Goal: Transaction & Acquisition: Purchase product/service

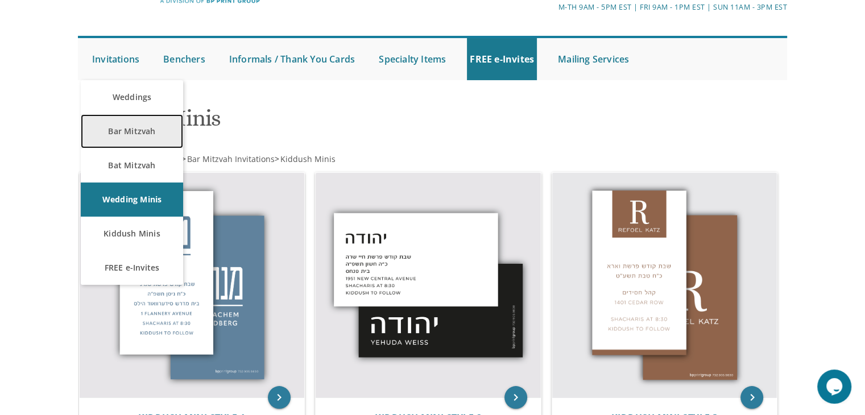
click at [129, 139] on link "Bar Mitzvah" at bounding box center [132, 131] width 102 height 34
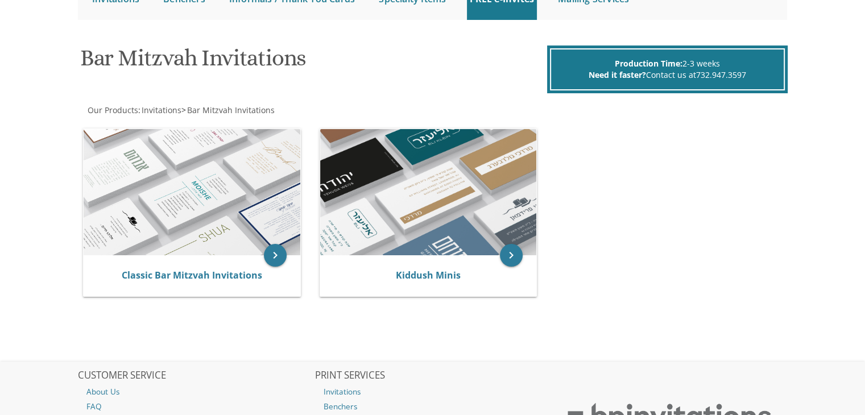
scroll to position [136, 0]
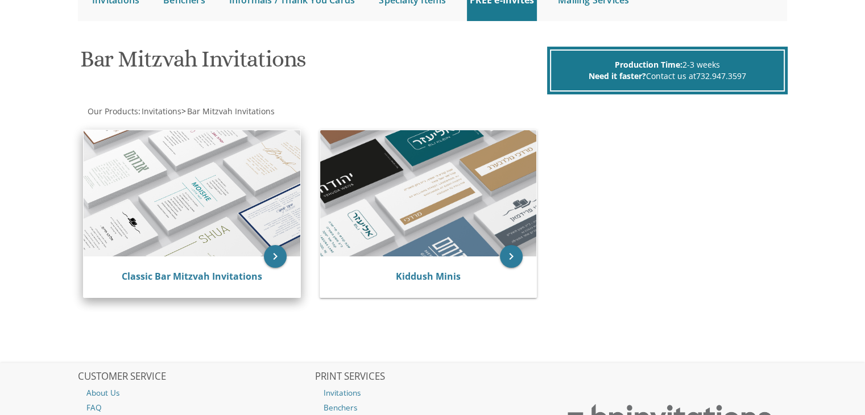
click at [237, 215] on img at bounding box center [192, 193] width 217 height 126
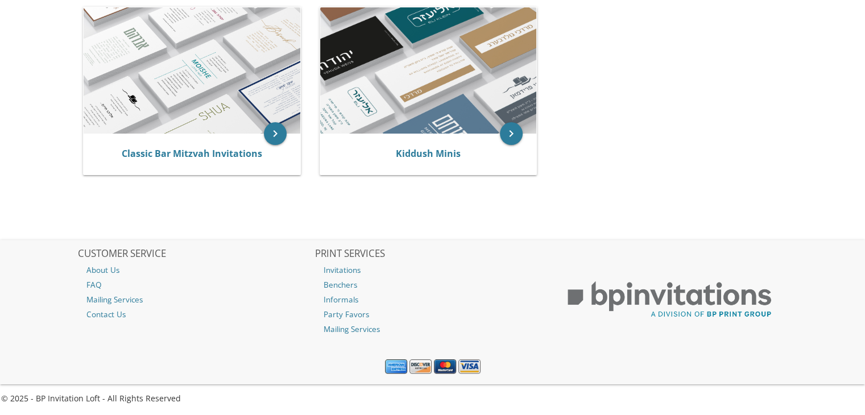
scroll to position [248, 0]
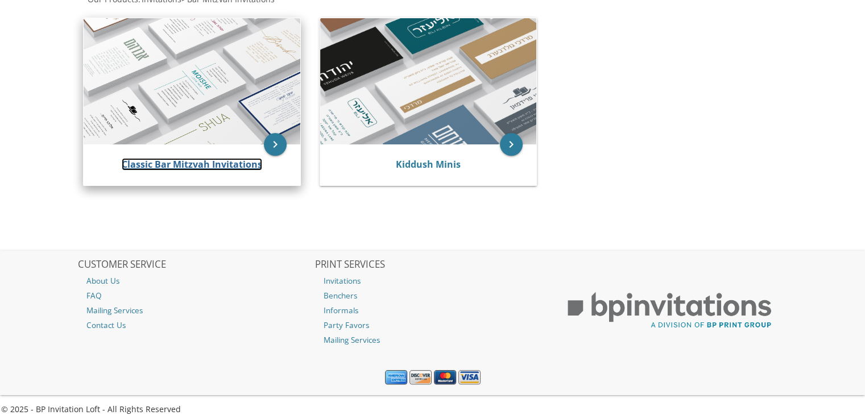
click at [229, 162] on link "Classic Bar Mitzvah Invitations" at bounding box center [192, 164] width 140 height 13
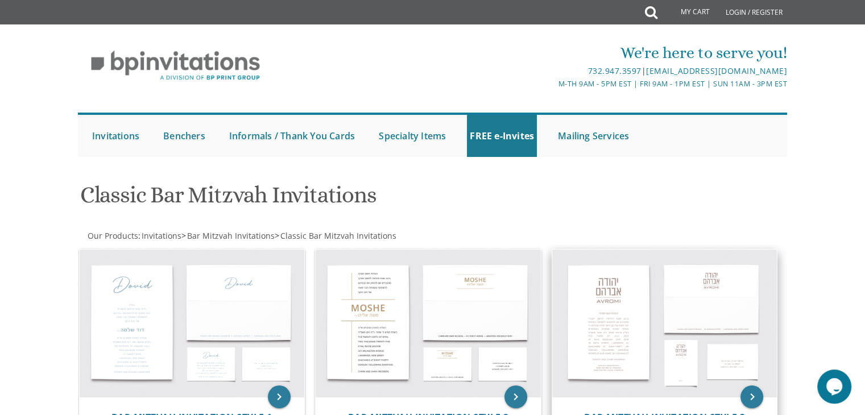
click at [708, 281] on img at bounding box center [664, 324] width 225 height 148
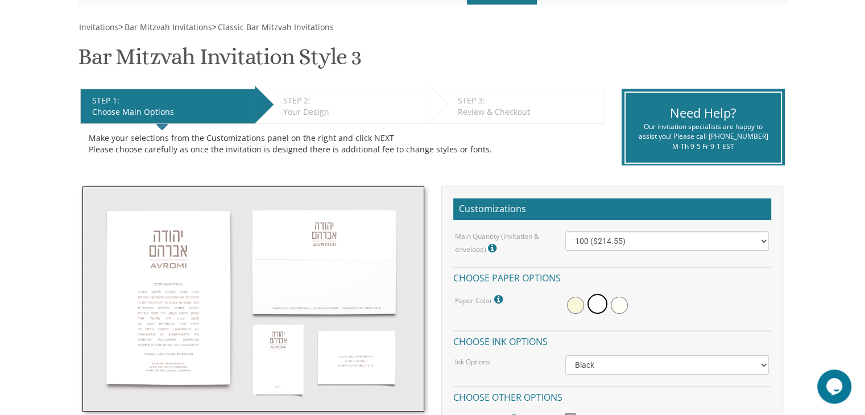
scroll to position [183, 0]
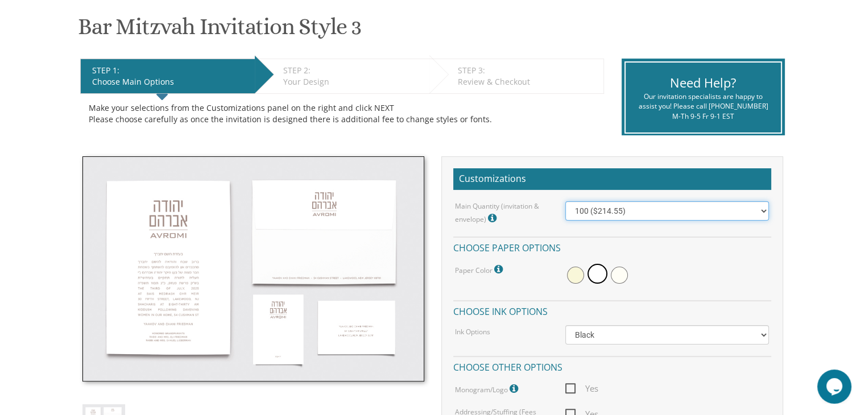
click at [716, 212] on select "100 ($214.55) 200 ($254.60) 300 ($294.25) 400 ($333.55) 500 ($373.90) 600 ($413…" at bounding box center [667, 210] width 204 height 19
select select "200"
click at [565, 201] on select "100 ($214.55) 200 ($254.60) 300 ($294.25) 400 ($333.55) 500 ($373.90) 600 ($413…" at bounding box center [667, 210] width 204 height 19
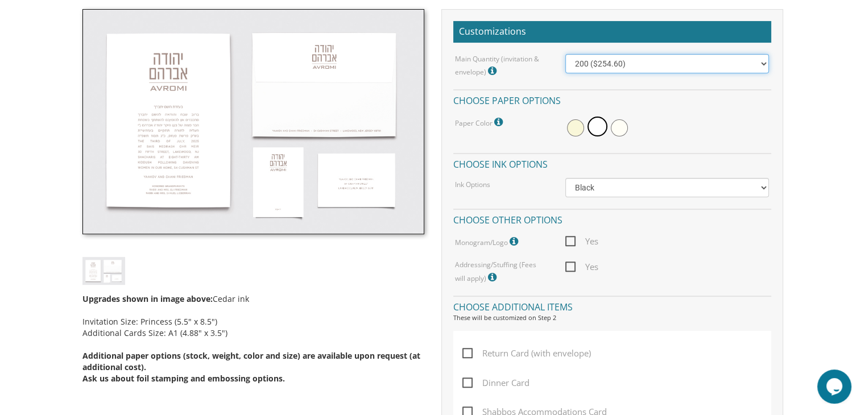
scroll to position [323, 0]
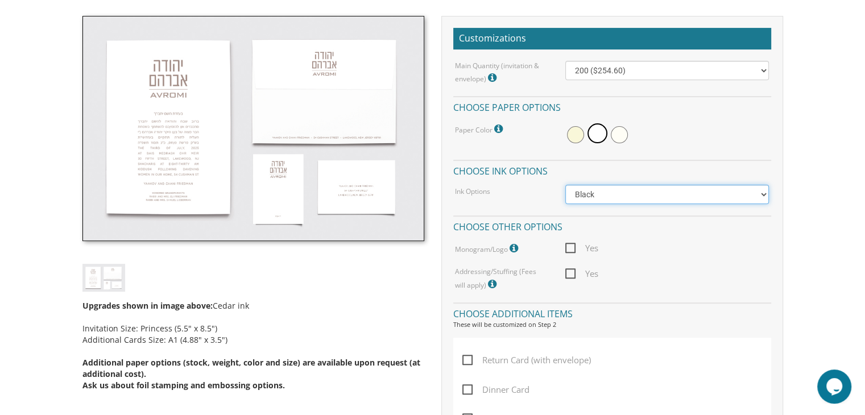
click at [762, 199] on select "Black Colored Ink ($65.00) Black + One Color ($100.00) Two Colors ($165.00)" at bounding box center [667, 194] width 204 height 19
select select "Standard"
click at [565, 185] on select "Black Colored Ink ($65.00) Black + One Color ($100.00) Two Colors ($165.00)" at bounding box center [667, 194] width 204 height 19
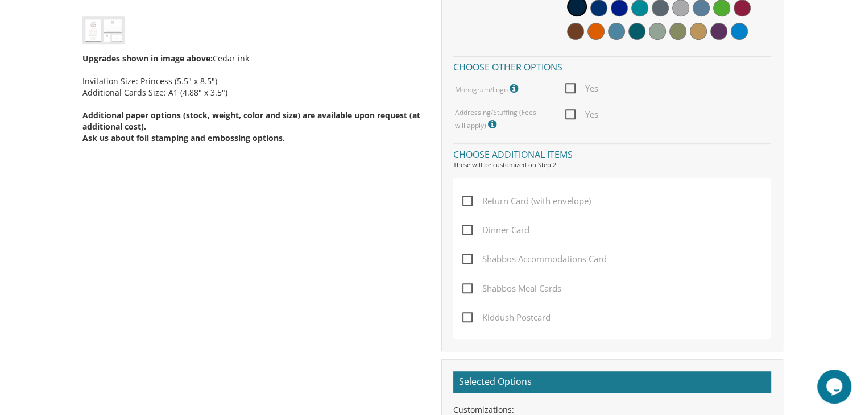
scroll to position [572, 0]
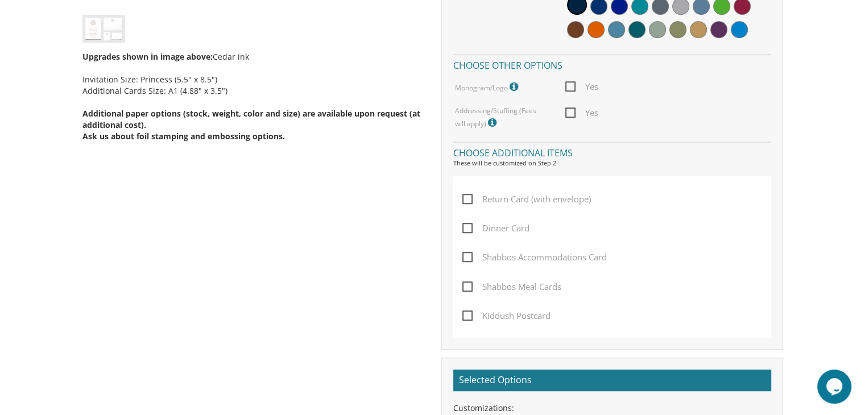
click at [469, 196] on span "Return Card (with envelope)" at bounding box center [526, 199] width 129 height 14
click at [469, 196] on input "Return Card (with envelope)" at bounding box center [465, 197] width 7 height 7
checkbox input "true"
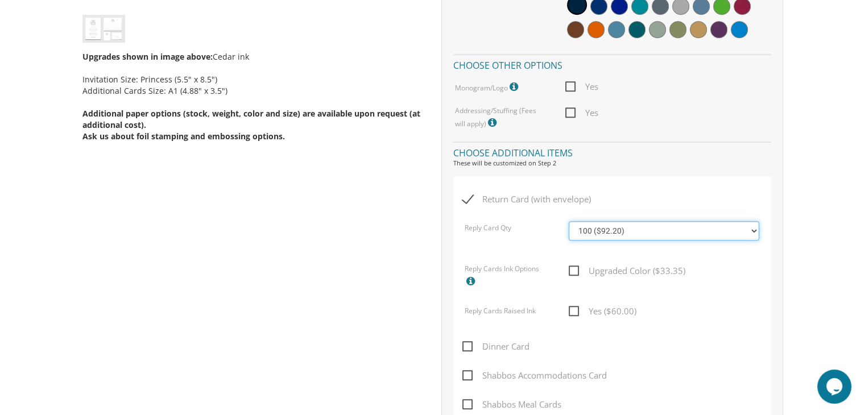
click at [754, 227] on select "100 ($92.20) 200 ($119.30) 300 ($141.90) 400 ($168.75) 500 ($191.00) 600 ($217.…" at bounding box center [664, 230] width 190 height 19
click at [569, 221] on select "100 ($92.20) 200 ($119.30) 300 ($141.90) 400 ($168.75) 500 ($191.00) 600 ($217.…" at bounding box center [664, 230] width 190 height 19
